Goal: Information Seeking & Learning: Find specific page/section

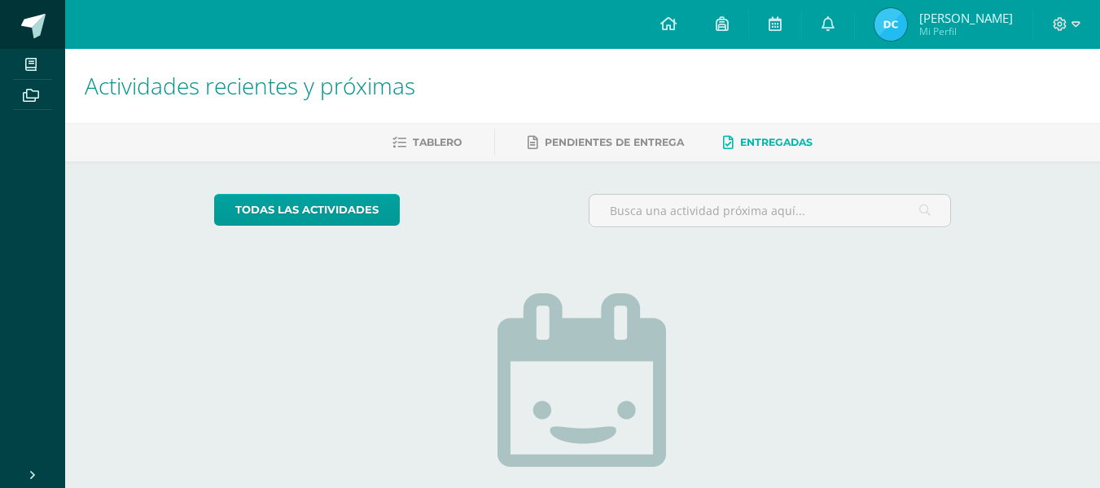
click at [45, 13] on link at bounding box center [32, 24] width 65 height 49
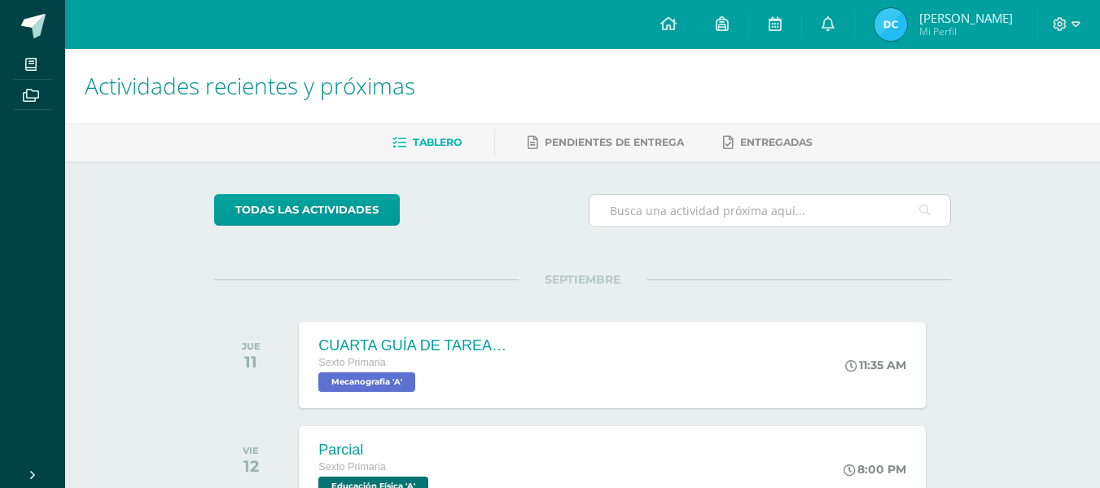
scroll to position [117, 0]
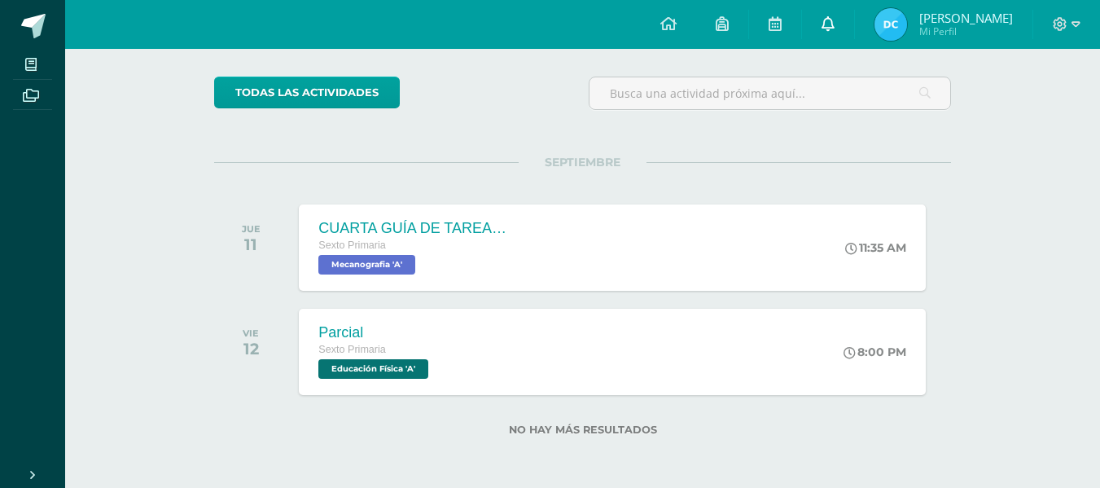
click at [824, 11] on link at bounding box center [828, 24] width 52 height 49
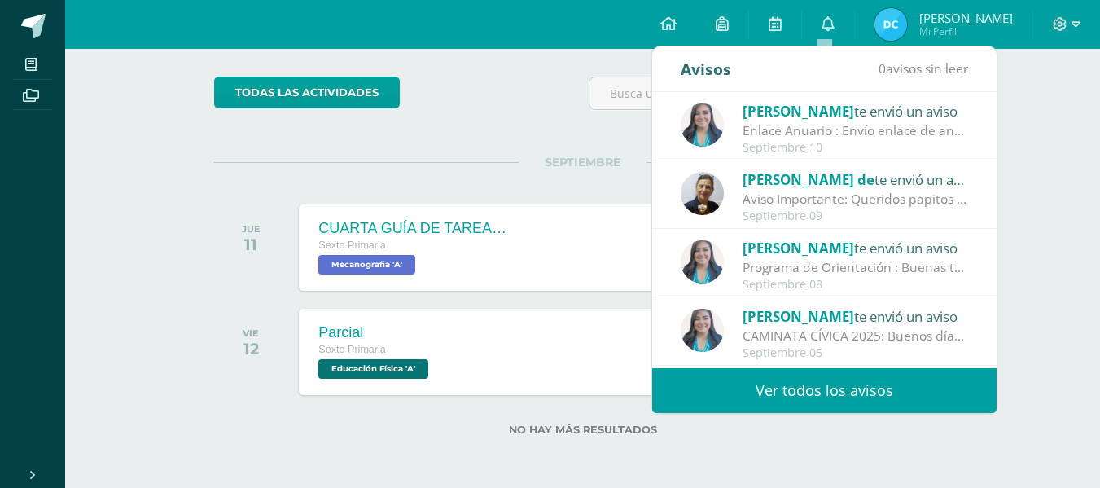
click at [830, 125] on div "Enlace Anuario : Envío enlace de anuario para completar lo solicitado. [URL][DO…" at bounding box center [856, 130] width 226 height 19
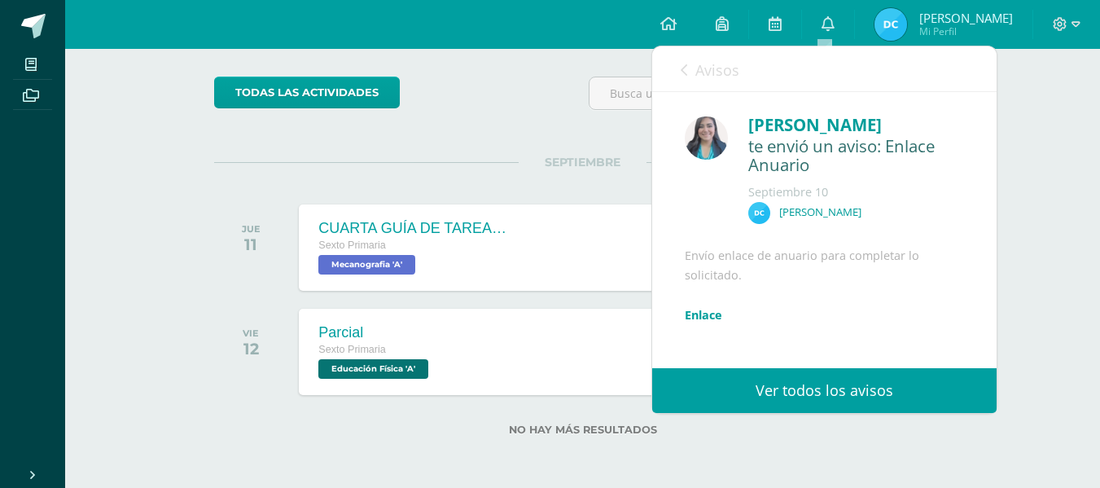
scroll to position [116, 0]
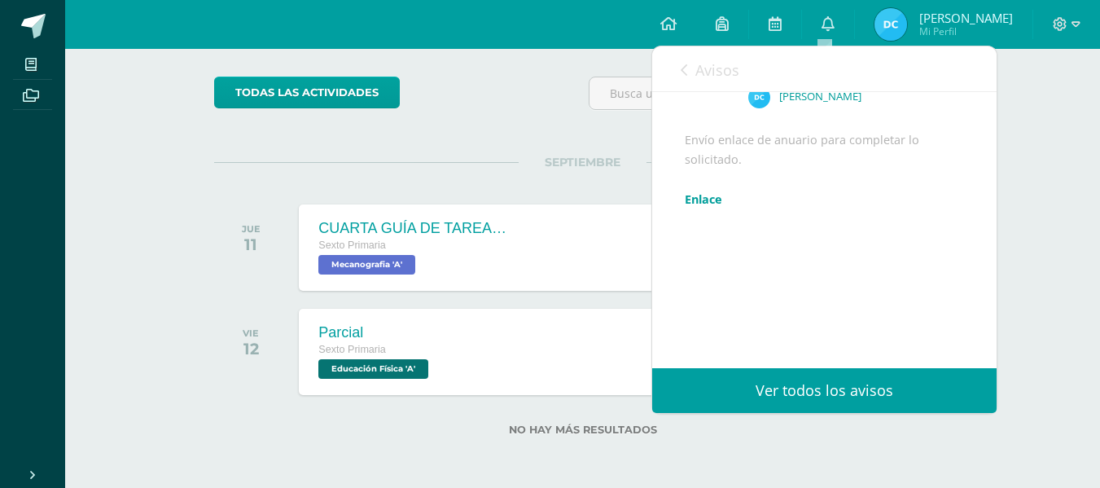
click at [685, 207] on link "Enlace" at bounding box center [703, 198] width 37 height 15
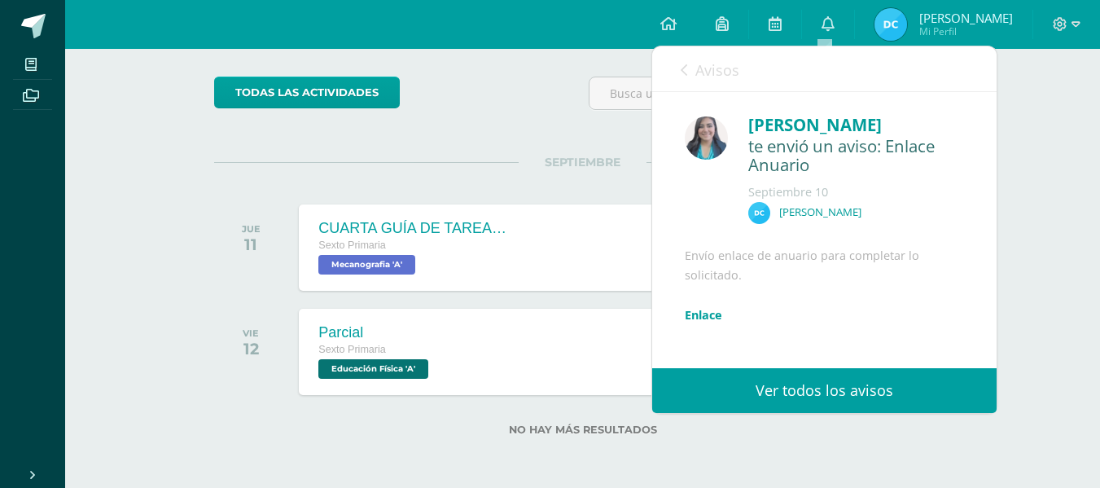
scroll to position [93, 0]
